Goal: Task Accomplishment & Management: Use online tool/utility

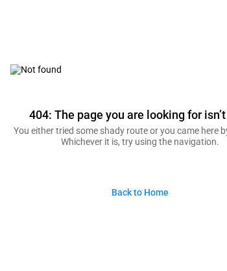
click at [152, 189] on link "Back to Home" at bounding box center [140, 193] width 78 height 28
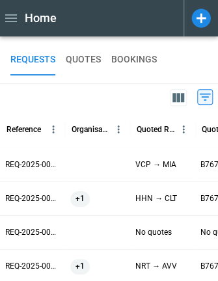
click at [201, 26] on icon at bounding box center [200, 17] width 19 height 19
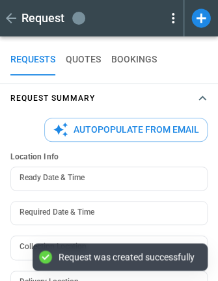
type textarea "*"
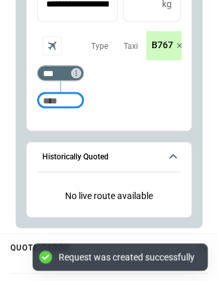
scroll to position [947, 0]
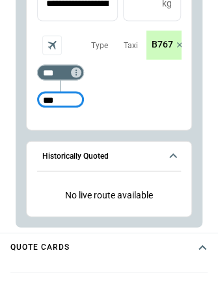
type input "***"
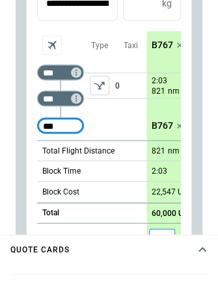
type input "***"
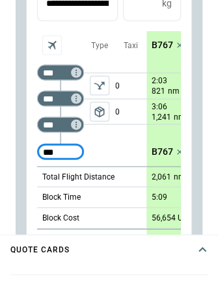
type input "***"
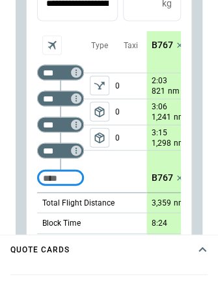
click at [99, 139] on span "package_2" at bounding box center [99, 137] width 13 height 13
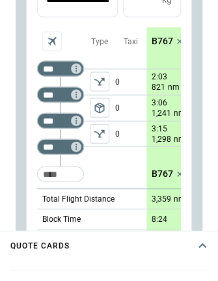
scroll to position [950, 0]
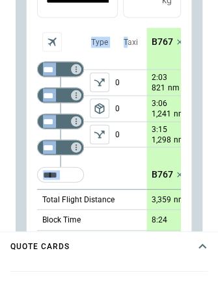
drag, startPoint x: 127, startPoint y: 43, endPoint x: 40, endPoint y: 44, distance: 87.0
click at [40, 44] on div "*** ​ *** ​ *** ​ *** ​ ​ Type package_2 Taxi 0 0 0" at bounding box center [91, 107] width 109 height 161
click at [104, 63] on div "package_2" at bounding box center [99, 108] width 31 height 104
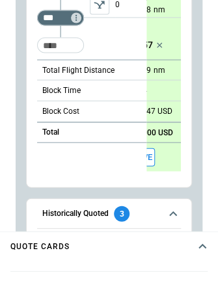
scroll to position [0, 64]
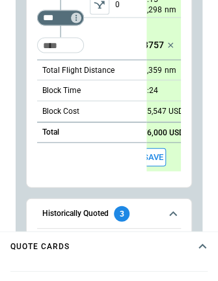
click at [151, 152] on button "Save" at bounding box center [153, 156] width 26 height 19
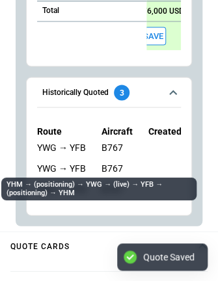
scroll to position [1116, 0]
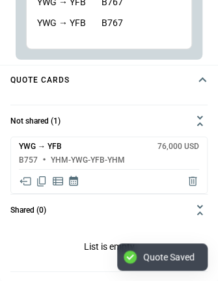
click at [194, 182] on icon "Delete quote" at bounding box center [192, 181] width 13 height 13
type textarea "*"
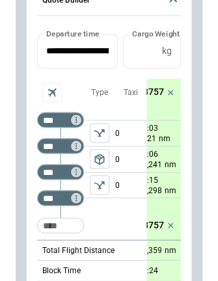
scroll to position [31, 0]
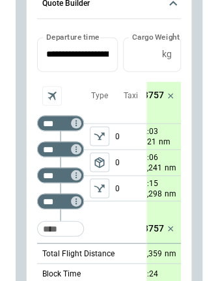
click at [155, 94] on p "B757" at bounding box center [152, 95] width 21 height 11
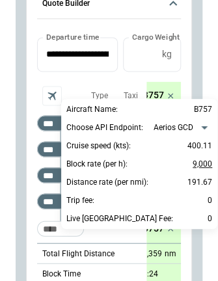
click at [203, 168] on p "9,000" at bounding box center [201, 164] width 19 height 16
type input "*****"
click at [118, 255] on div at bounding box center [109, 140] width 218 height 281
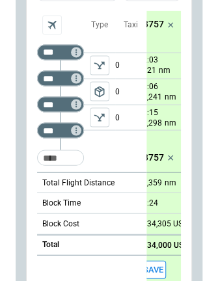
scroll to position [129, 0]
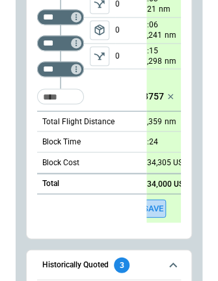
click at [155, 205] on button "Save" at bounding box center [153, 208] width 26 height 19
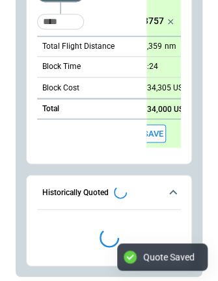
type textarea "*"
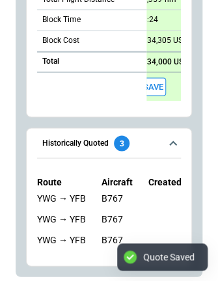
scroll to position [1116, 0]
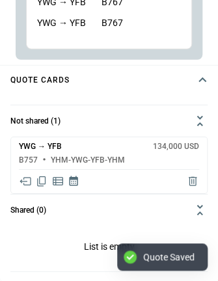
click at [23, 182] on icon "Share quote in email" at bounding box center [24, 181] width 11 height 8
